Goal: Find specific page/section: Find specific page/section

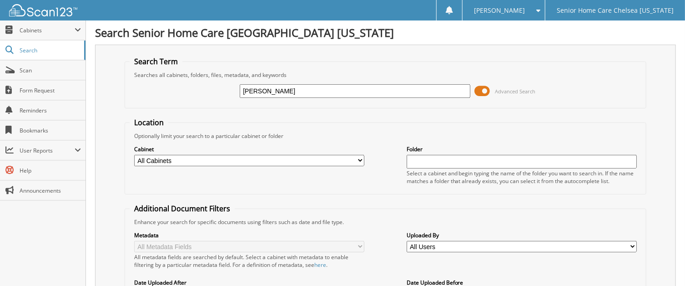
type input "nelly alvarez"
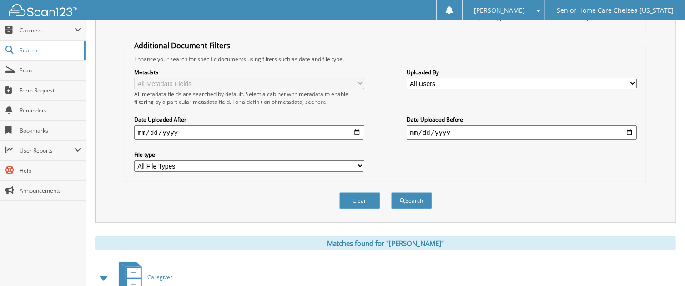
scroll to position [213, 0]
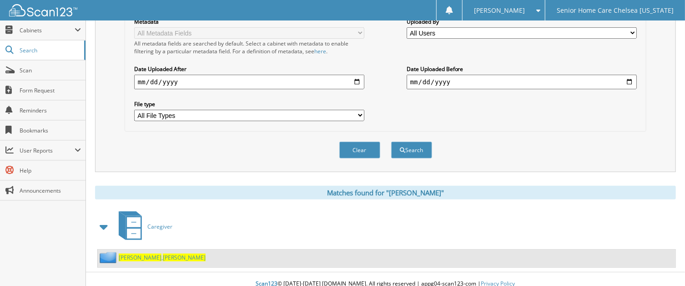
click at [163, 253] on span "[PERSON_NAME]" at bounding box center [184, 257] width 43 height 8
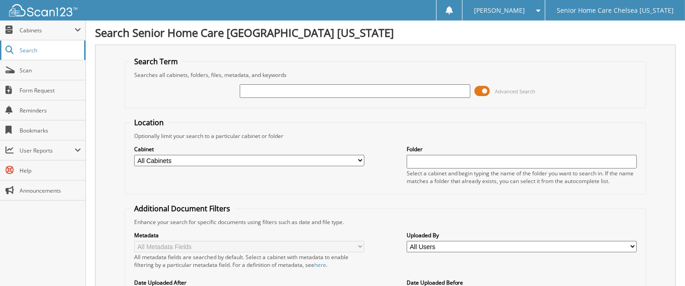
click at [37, 54] on link "Search" at bounding box center [43, 50] width 86 height 20
type input "[PERSON_NAME]"
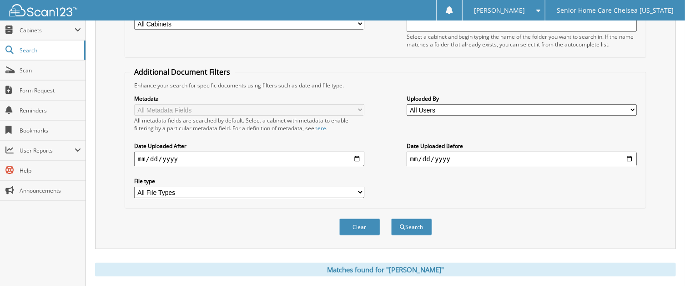
scroll to position [248, 0]
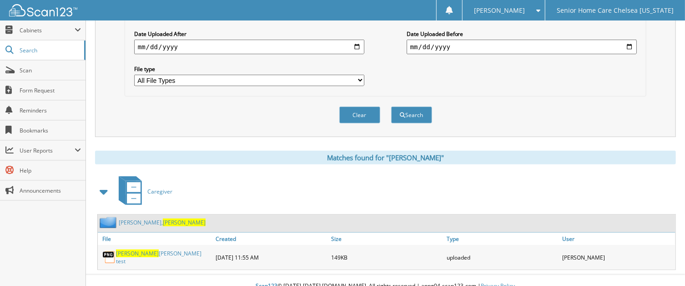
click at [124, 218] on link "[PERSON_NAME]" at bounding box center [162, 222] width 87 height 8
